Goal: Obtain resource: Obtain resource

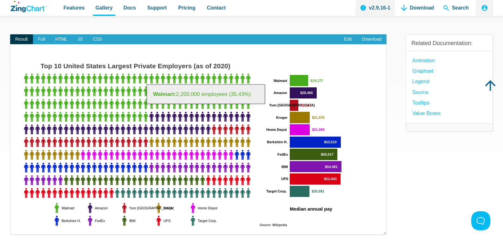
scroll to position [32, 0]
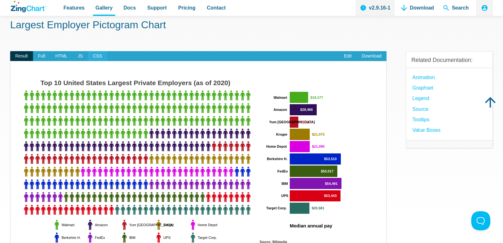
click at [94, 56] on span "CSS" at bounding box center [97, 56] width 19 height 10
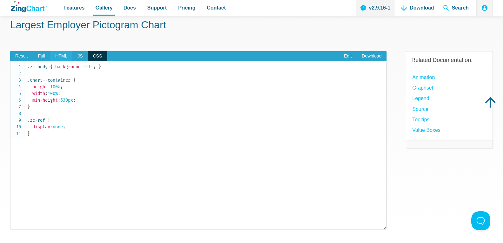
click at [62, 56] on span "HTML" at bounding box center [61, 56] width 22 height 10
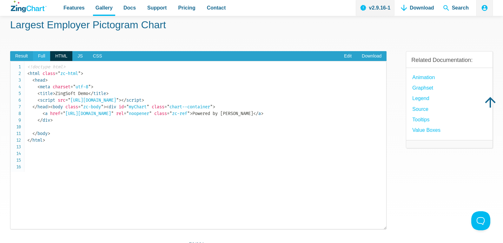
click at [41, 55] on span "Full" at bounding box center [41, 56] width 17 height 10
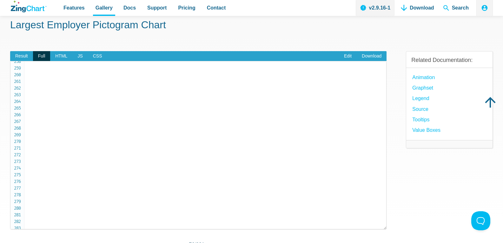
scroll to position [1778, 0]
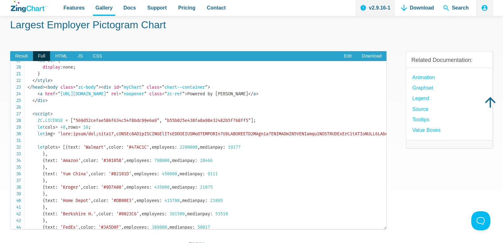
scroll to position [127, 0]
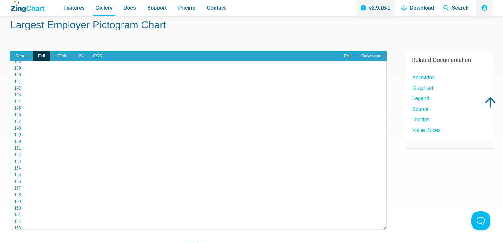
scroll to position [921, 0]
click at [26, 56] on span "Result" at bounding box center [21, 56] width 23 height 10
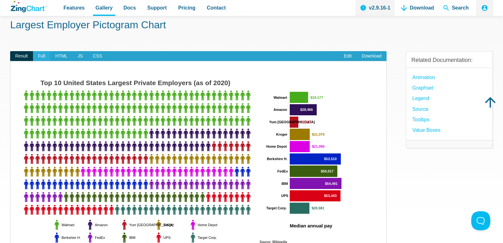
click at [40, 55] on span "Full" at bounding box center [41, 56] width 17 height 10
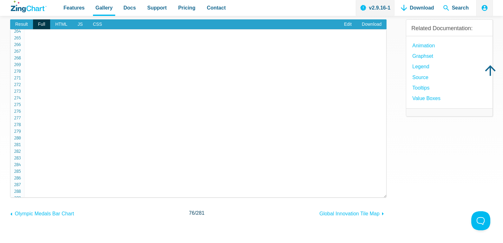
scroll to position [1760, 0]
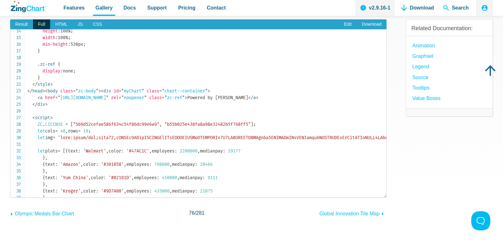
scroll to position [159, 0]
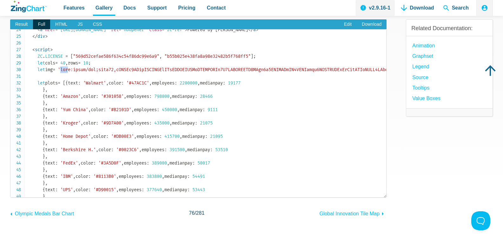
drag, startPoint x: 68, startPoint y: 109, endPoint x: 75, endPoint y: 108, distance: 7.0
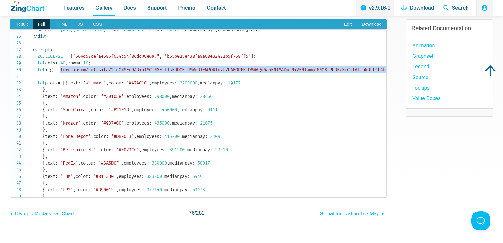
scroll to position [159, 16133]
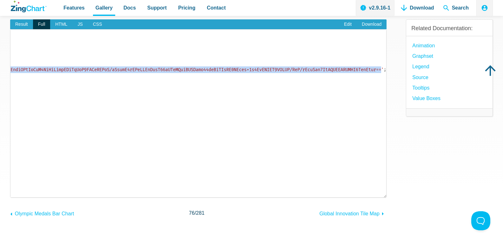
copy span "data:image/png;base64,iVBORw0KGgoAAAANSUhEUgAAAKAAAAAgCAYAAACVf3P1AAAAAXNSR0IAr…"
